Goal: Information Seeking & Learning: Learn about a topic

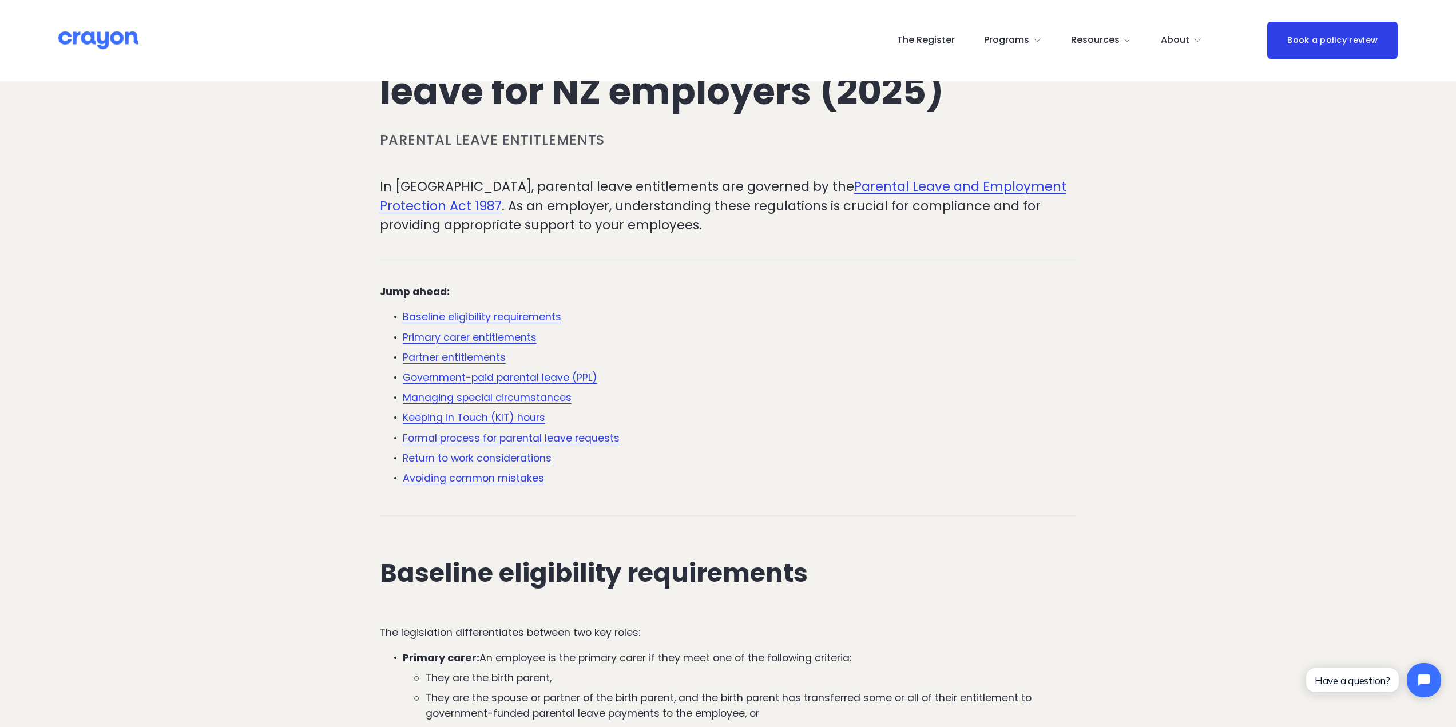
scroll to position [114, 0]
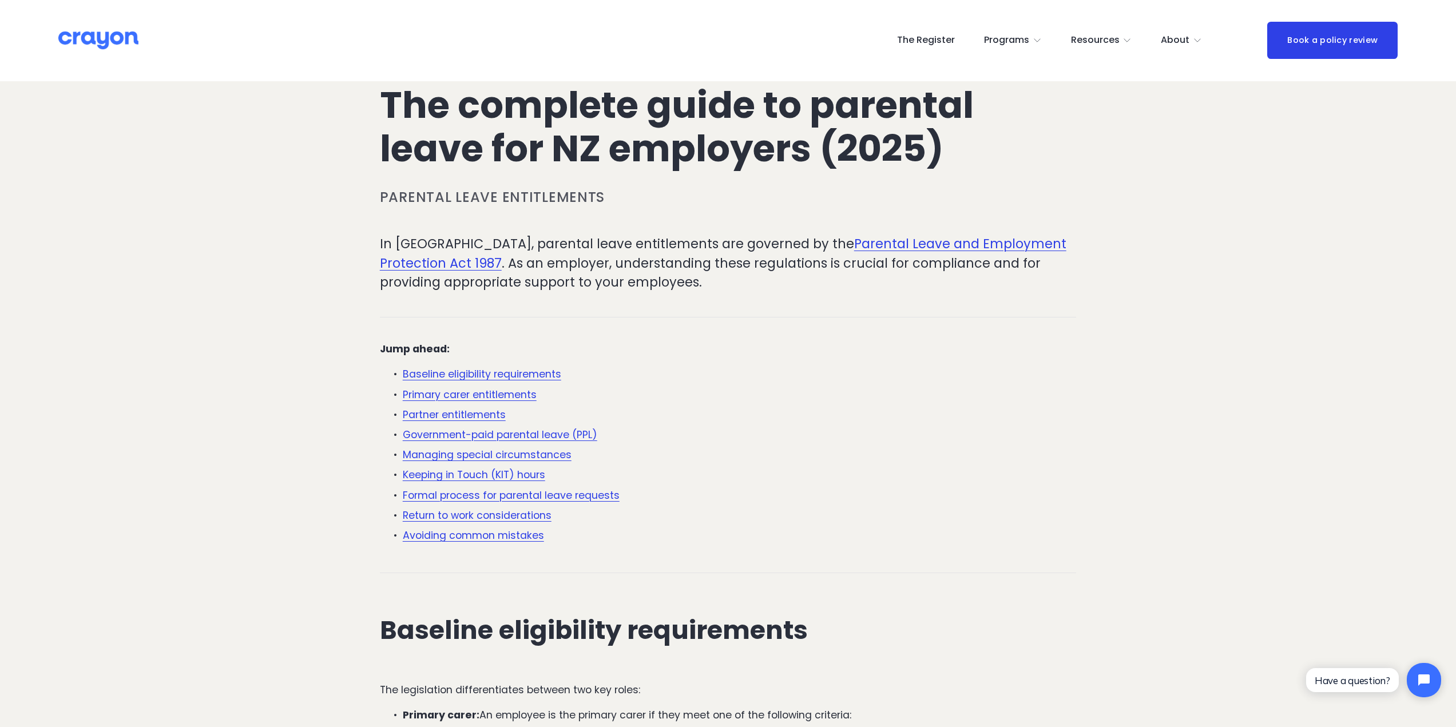
click at [489, 516] on link "Return to work considerations" at bounding box center [477, 516] width 149 height 14
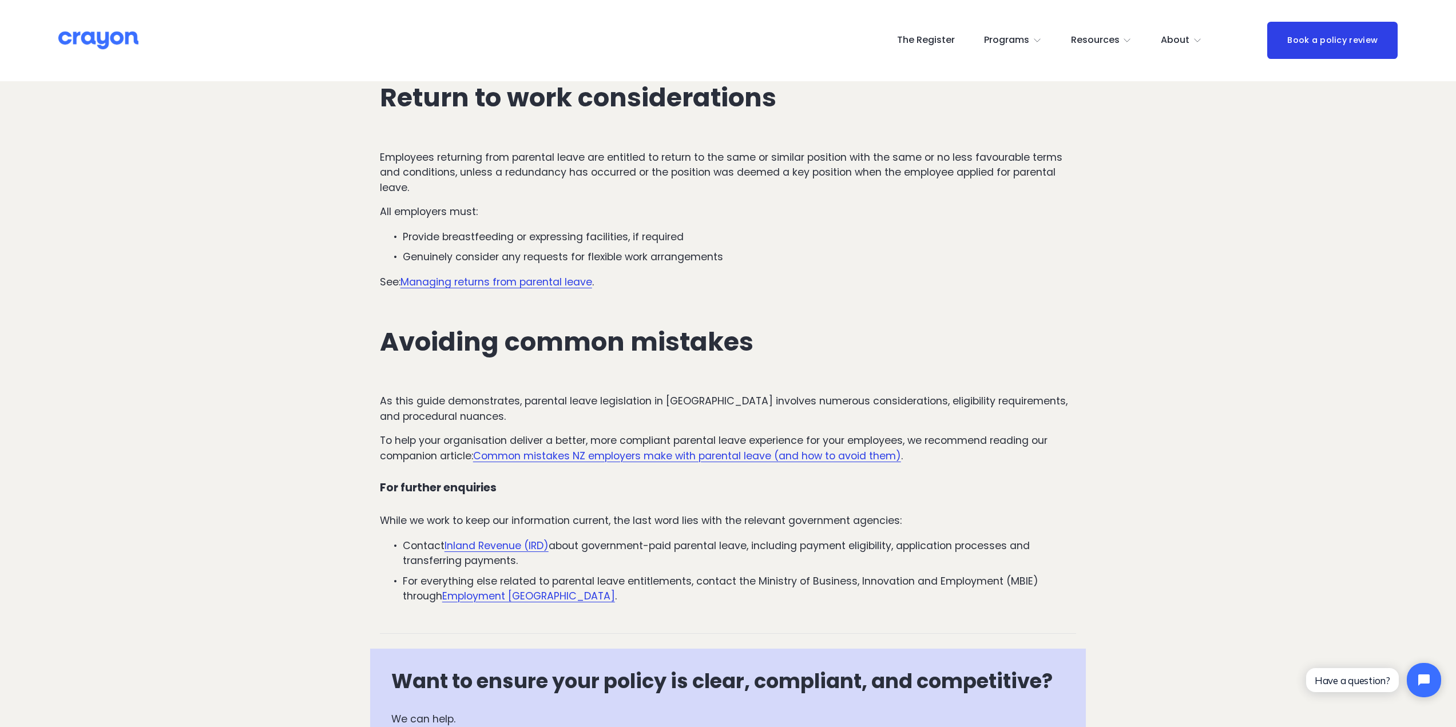
scroll to position [3239, 0]
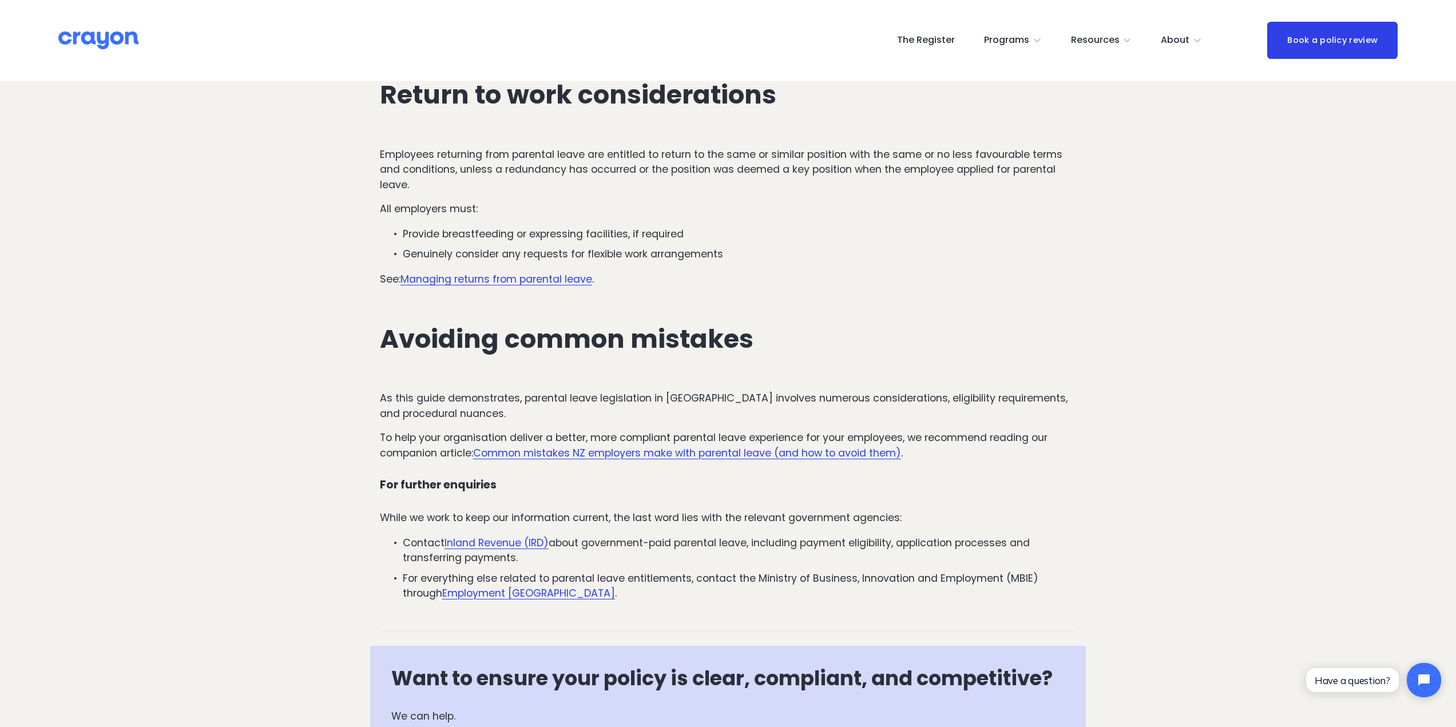
click at [517, 280] on link "Managing returns from parental leave" at bounding box center [497, 279] width 192 height 14
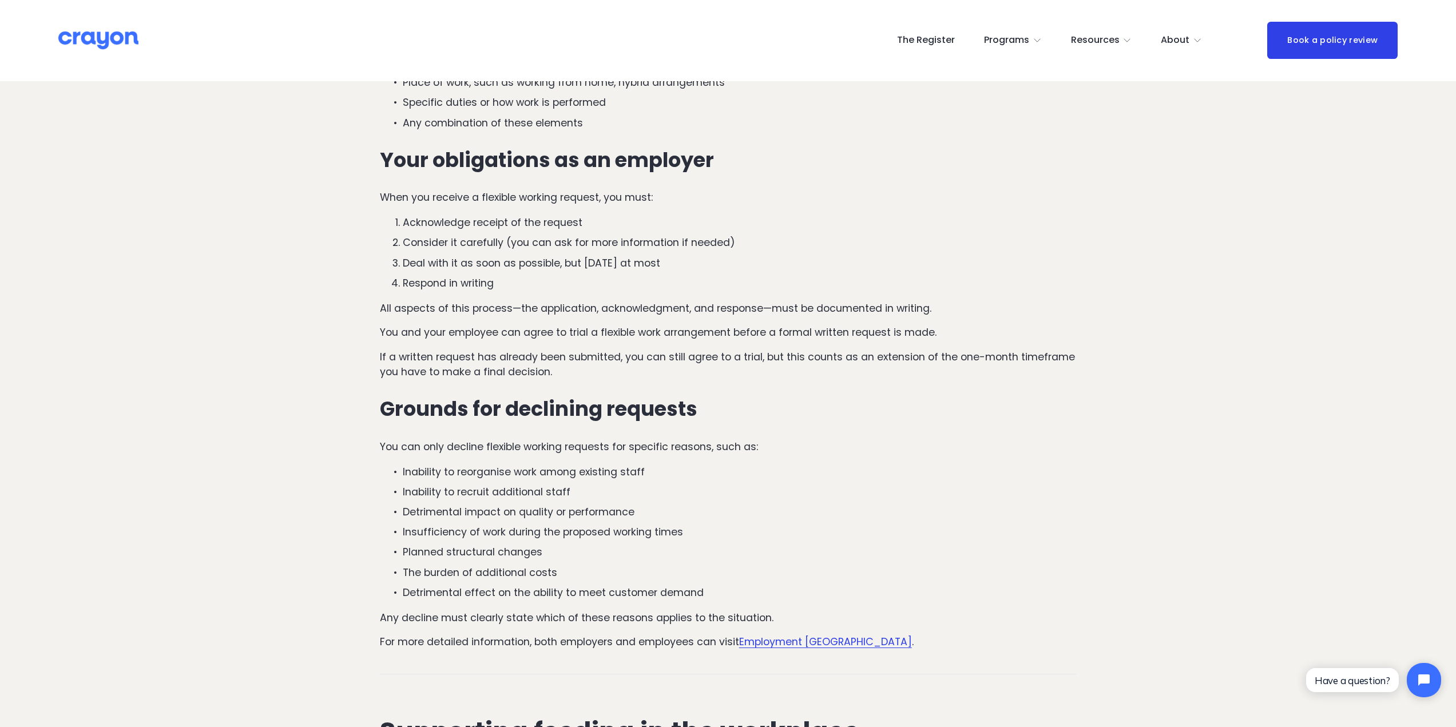
scroll to position [1831, 0]
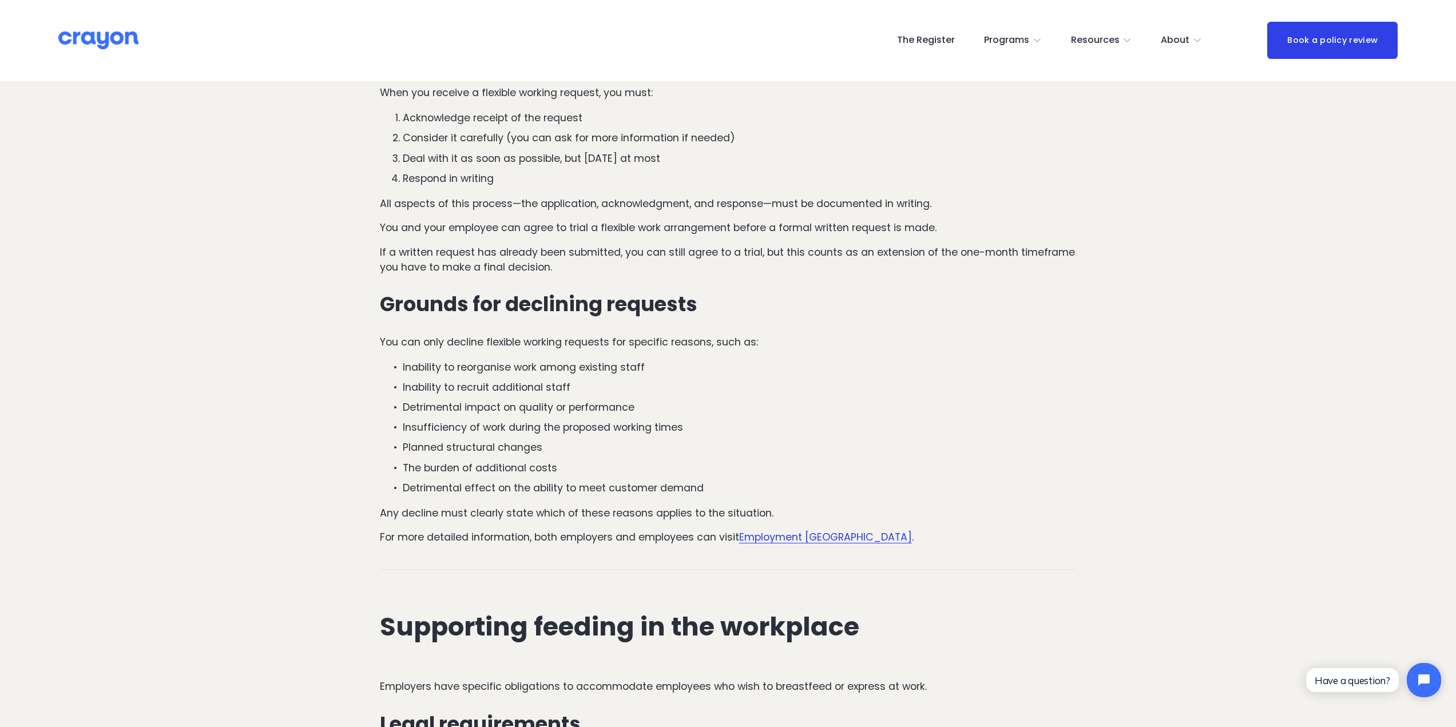
click at [484, 466] on p "The burden of additional costs" at bounding box center [740, 468] width 674 height 15
click at [788, 540] on link "Employment [GEOGRAPHIC_DATA]" at bounding box center [825, 537] width 173 height 14
